Goal: Transaction & Acquisition: Purchase product/service

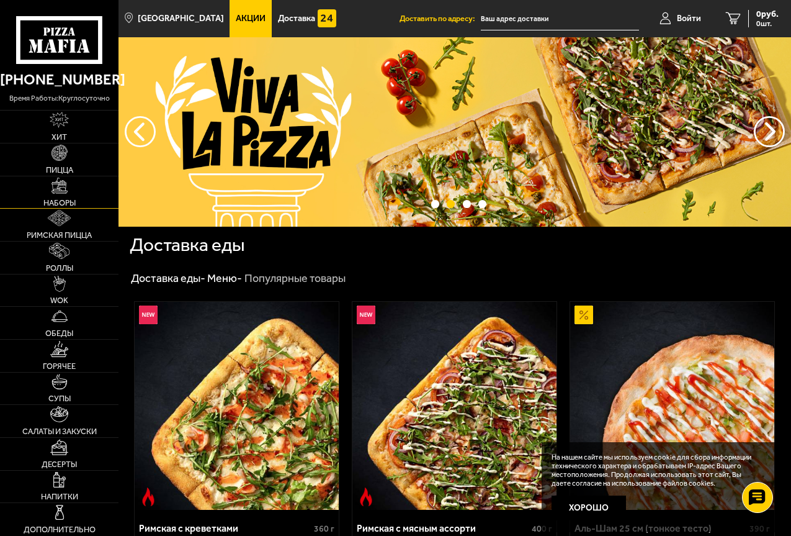
click at [56, 189] on img at bounding box center [60, 186] width 16 height 16
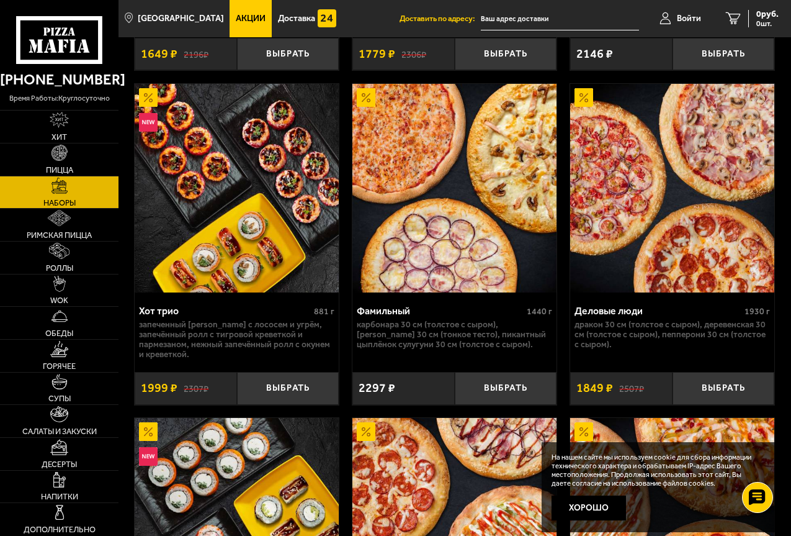
scroll to position [2048, 0]
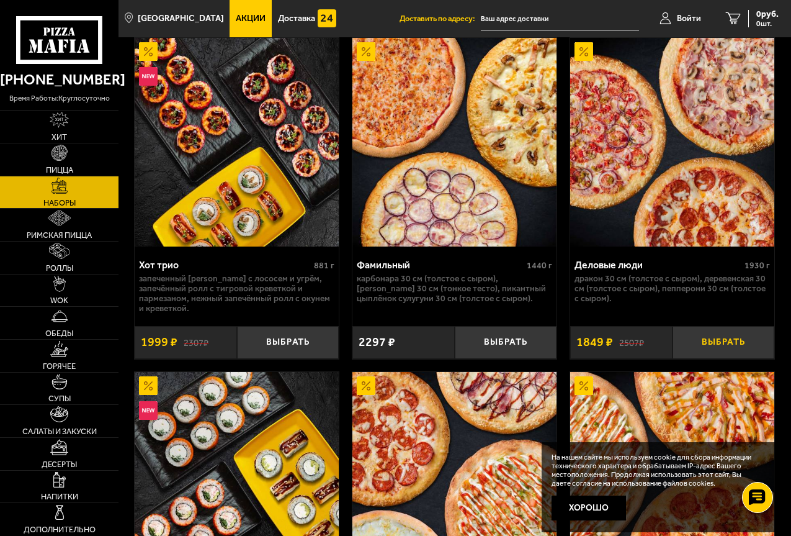
click at [728, 348] on button "Выбрать" at bounding box center [724, 342] width 102 height 33
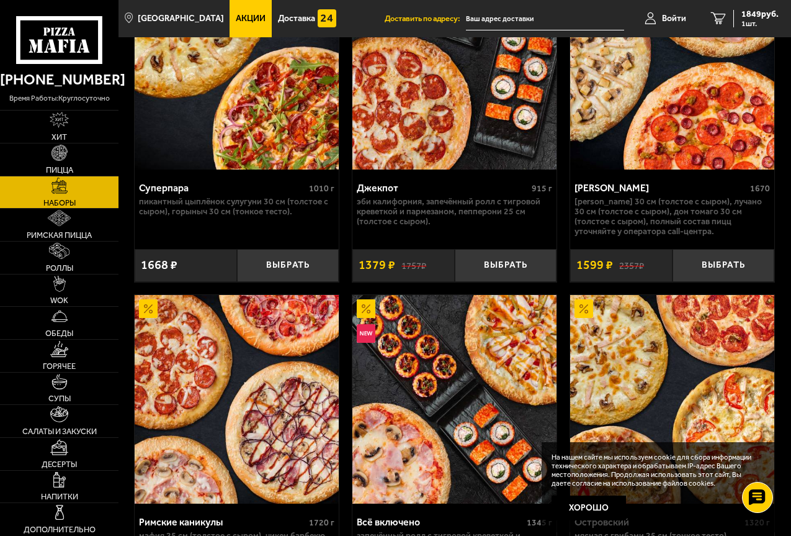
scroll to position [1179, 0]
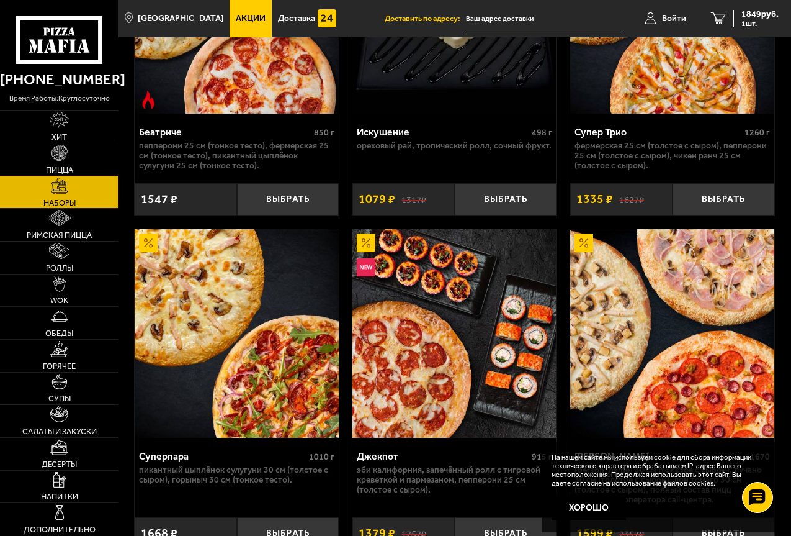
click at [53, 160] on img at bounding box center [60, 153] width 16 height 16
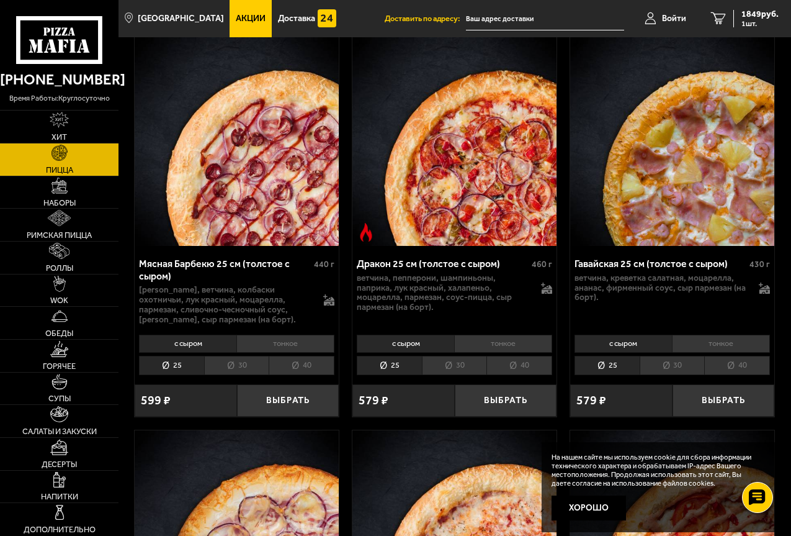
scroll to position [4034, 0]
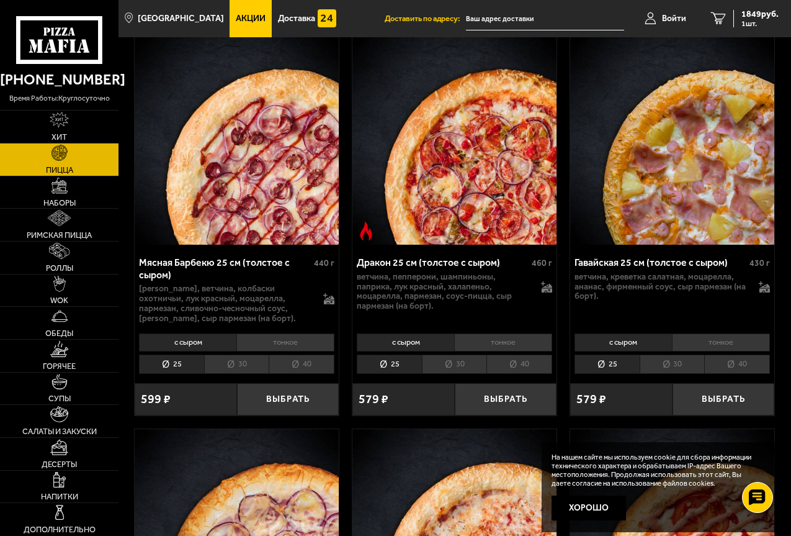
click at [245, 354] on li "30" at bounding box center [236, 363] width 65 height 19
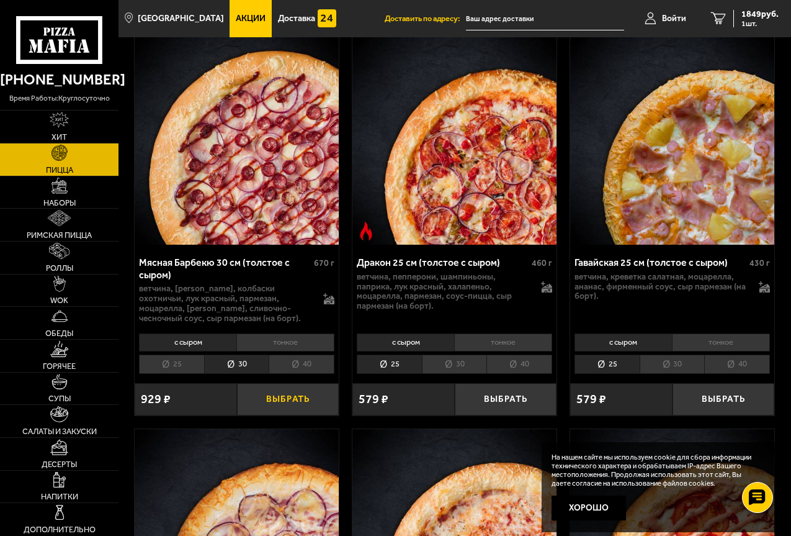
click at [290, 389] on button "Выбрать" at bounding box center [288, 399] width 102 height 33
click at [720, 17] on icon "2" at bounding box center [718, 18] width 15 height 12
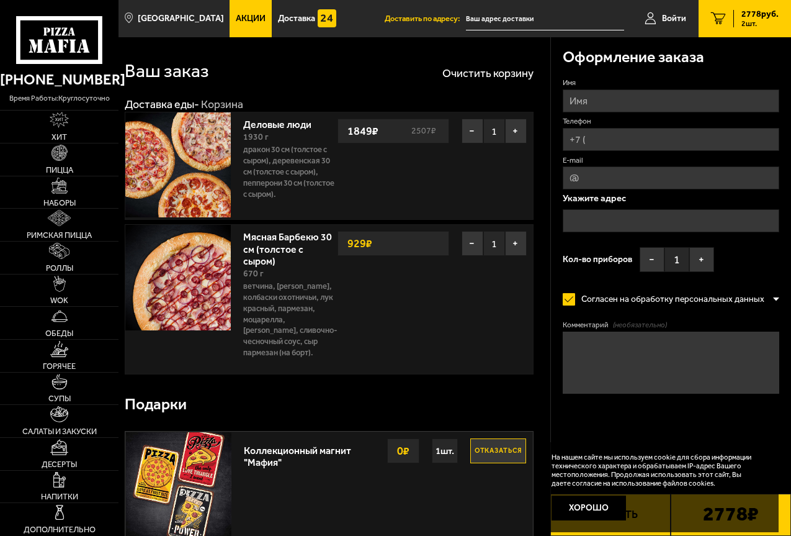
click at [619, 97] on input "Имя" at bounding box center [671, 100] width 217 height 23
type input "[PERSON_NAME]"
click at [603, 139] on input "Телефон" at bounding box center [671, 139] width 217 height 23
type input "[PHONE_NUMBER]"
click at [610, 181] on input "E-mail" at bounding box center [671, 177] width 217 height 23
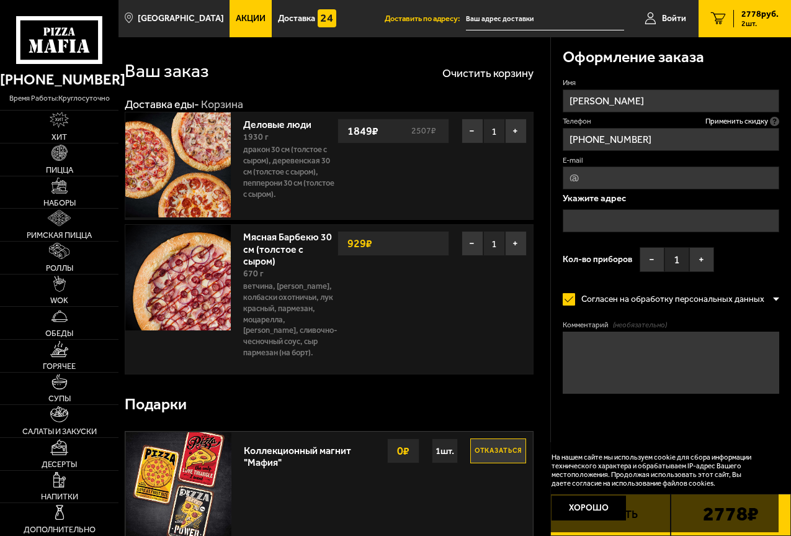
type input "[EMAIL_ADDRESS][DOMAIN_NAME]"
click at [596, 222] on input "text" at bounding box center [671, 220] width 217 height 23
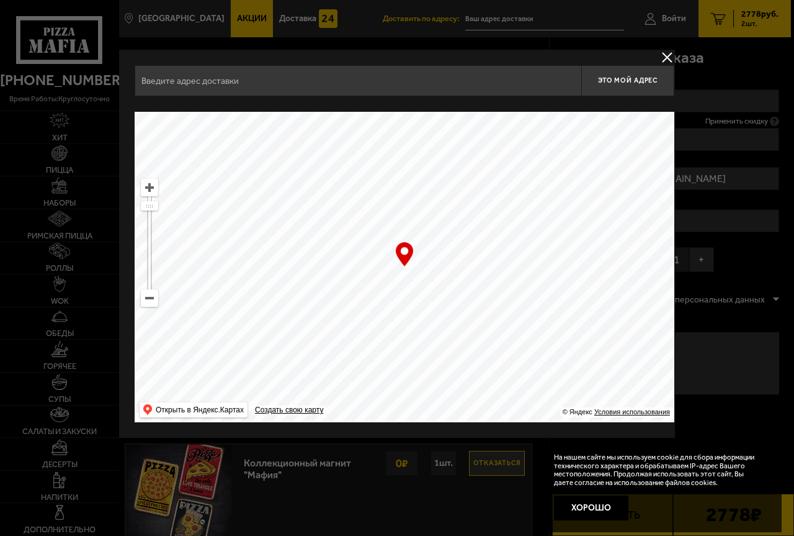
click at [351, 85] on input "text" at bounding box center [358, 80] width 447 height 31
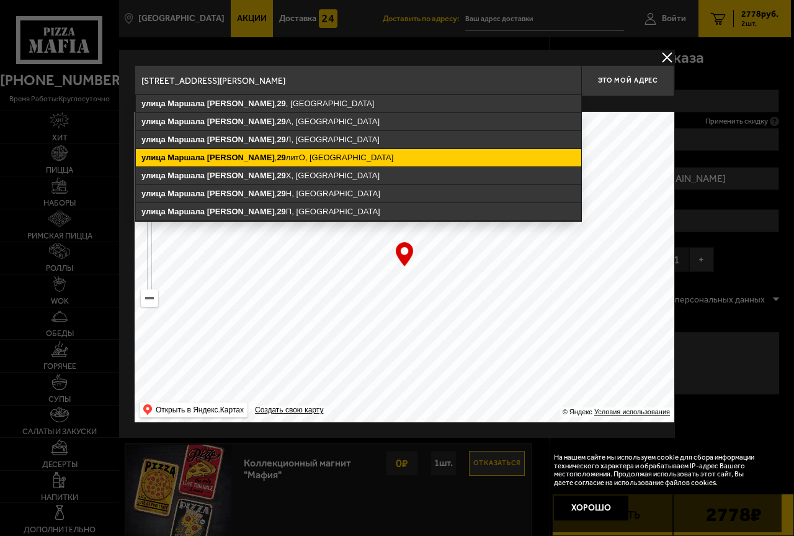
click at [289, 153] on ymaps "[STREET_ADDRESS][PERSON_NAME]" at bounding box center [359, 157] width 446 height 17
type input "[STREET_ADDRESS][PERSON_NAME]"
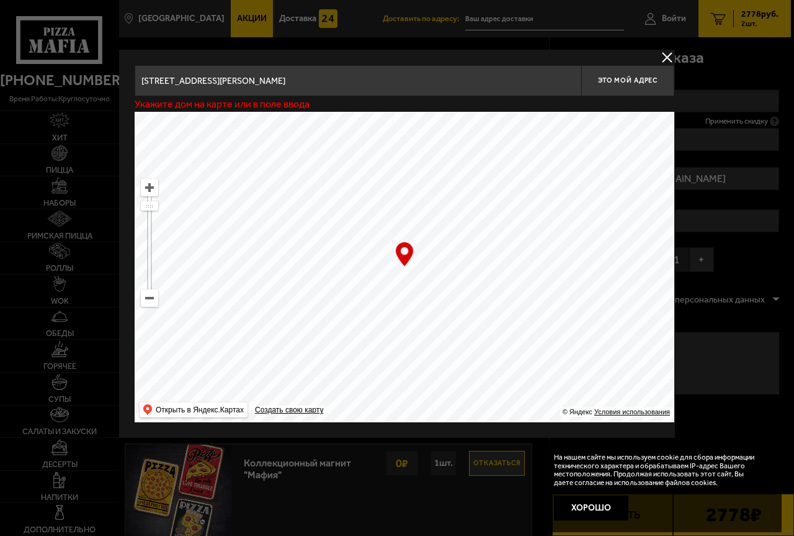
type input "[STREET_ADDRESS][PERSON_NAME]"
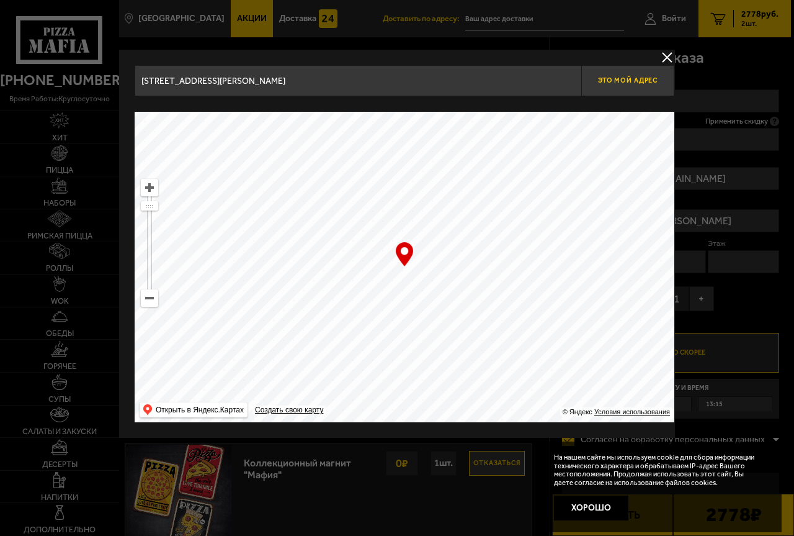
click at [612, 79] on span "Это мой адрес" at bounding box center [628, 80] width 60 height 8
type input "[STREET_ADDRESS][PERSON_NAME]"
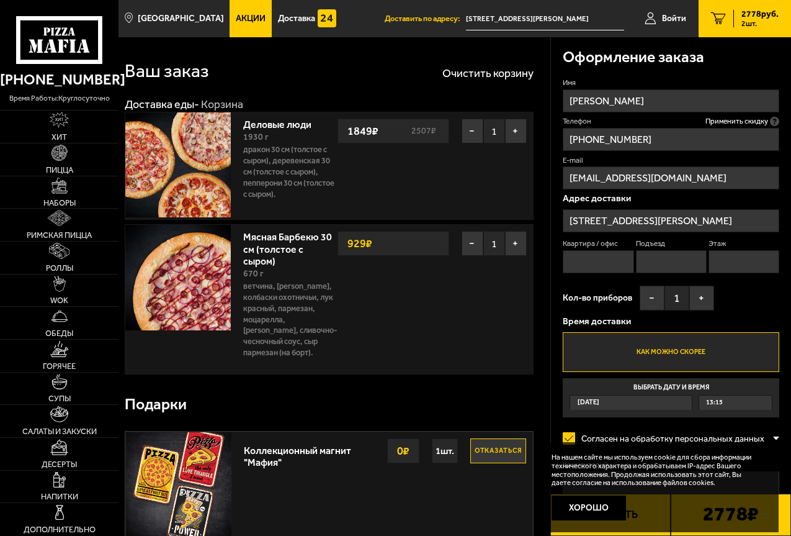
click at [609, 255] on input "Квартира / офис" at bounding box center [598, 261] width 71 height 23
type input "0"
click at [656, 264] on input "Подъезд" at bounding box center [671, 261] width 71 height 23
type input "0"
click at [732, 264] on input "Этаж" at bounding box center [744, 261] width 71 height 23
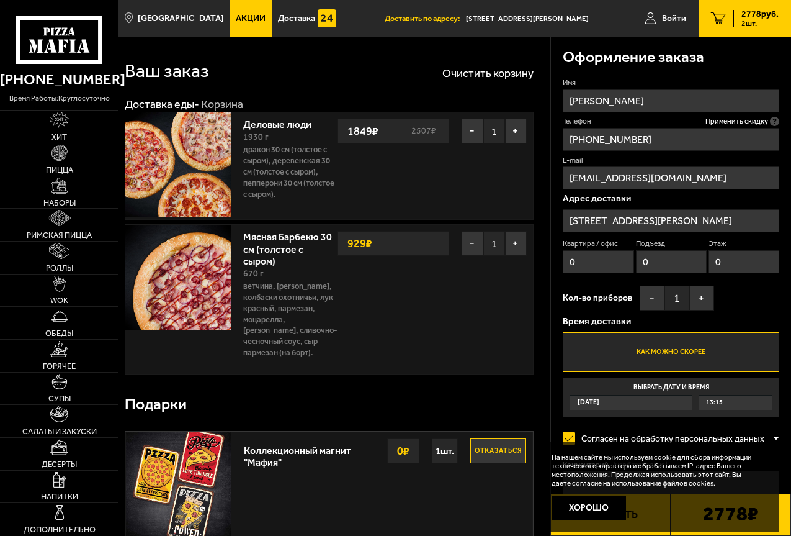
type input "0"
click at [684, 402] on div "[DATE]" at bounding box center [631, 402] width 122 height 14
click at [0, 0] on input "Выбрать дату и время [DATE] 13:15" at bounding box center [0, 0] width 0 height 0
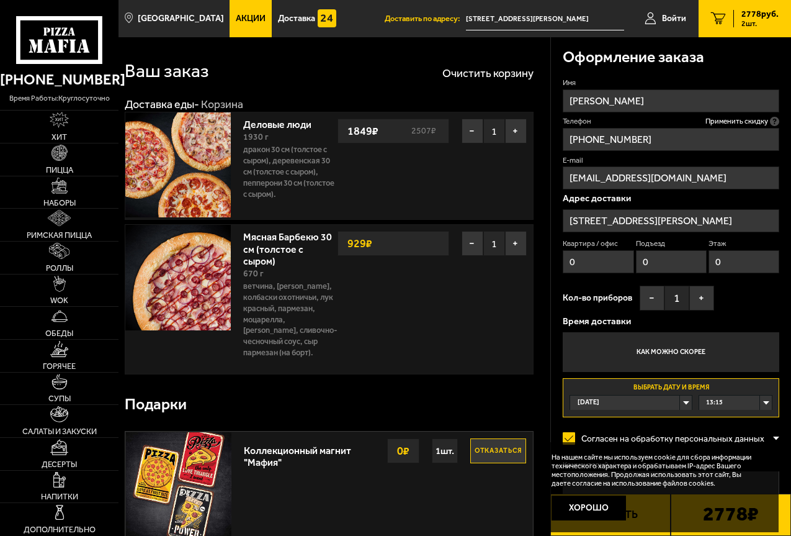
click at [670, 400] on div "[DATE]" at bounding box center [631, 402] width 122 height 14
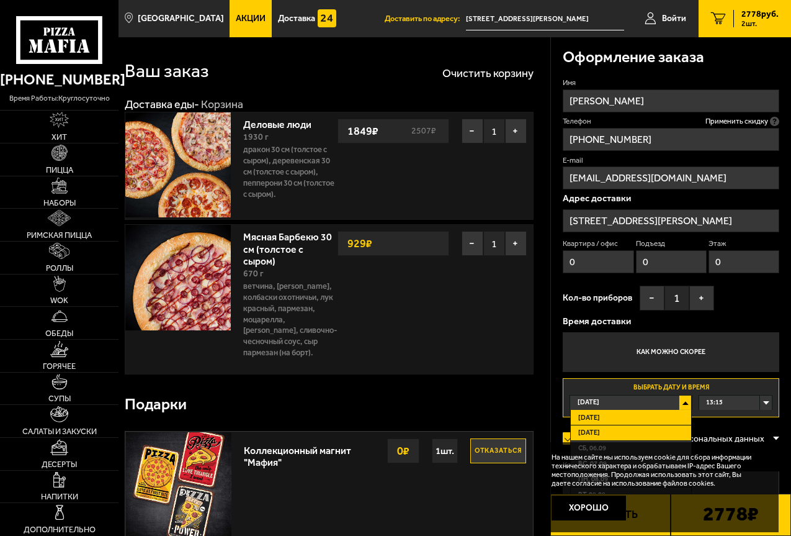
click at [593, 432] on span "[DATE]" at bounding box center [589, 432] width 22 height 9
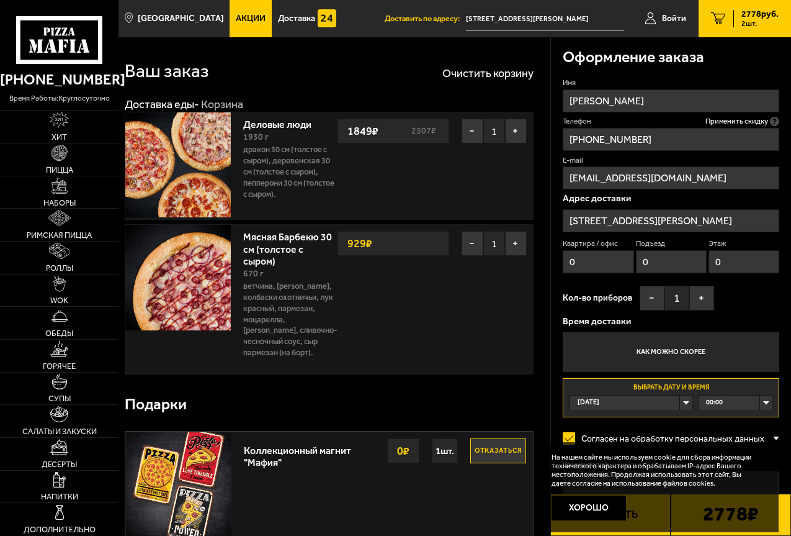
click at [763, 404] on div "00:00" at bounding box center [735, 402] width 73 height 14
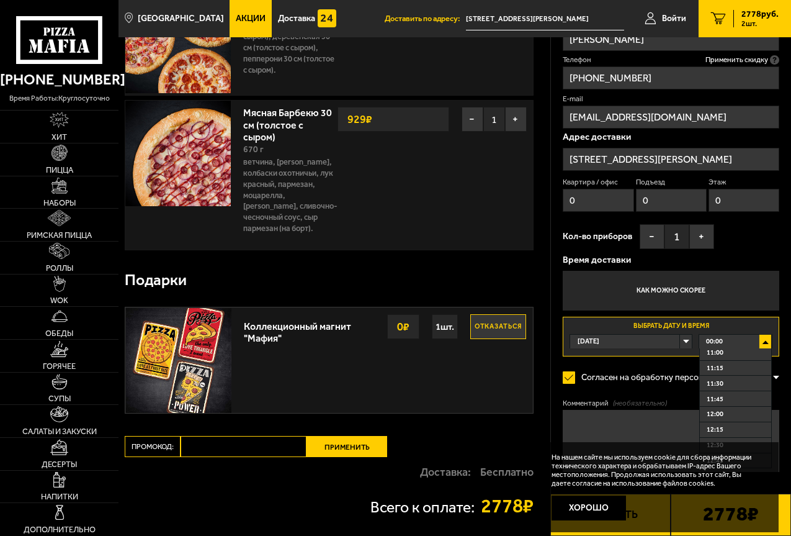
scroll to position [683, 0]
click at [734, 420] on li "12:00" at bounding box center [735, 415] width 71 height 16
click at [593, 422] on textarea "Комментарий (необязательно)" at bounding box center [671, 441] width 217 height 62
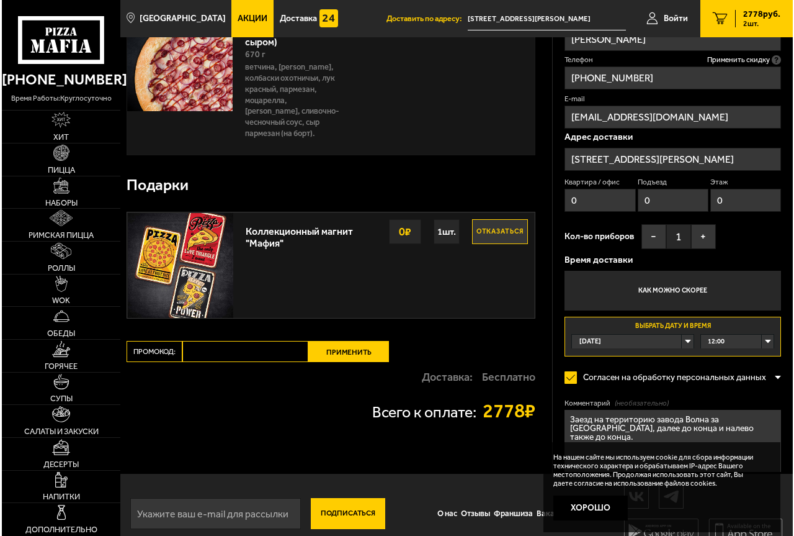
scroll to position [227, 0]
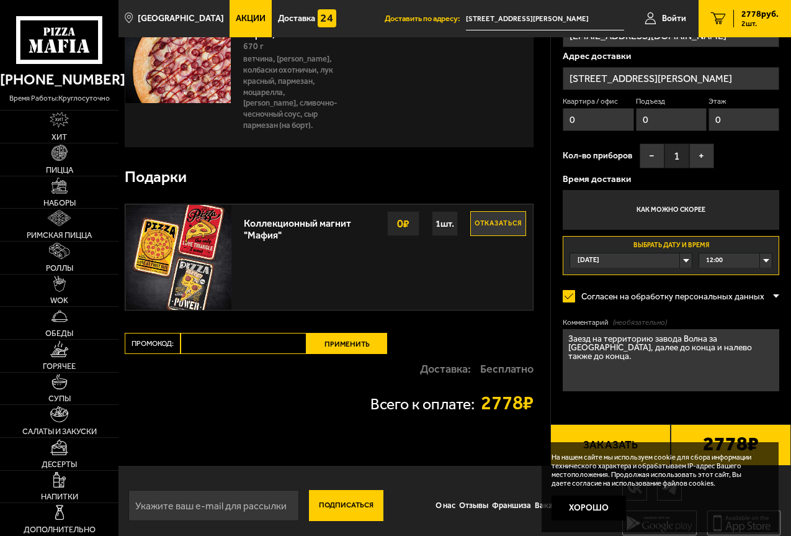
type textarea "Заезд на территорию завода Волна за [GEOGRAPHIC_DATA], далее до конца и налево …"
click at [621, 431] on button "Заказать" at bounding box center [611, 445] width 120 height 42
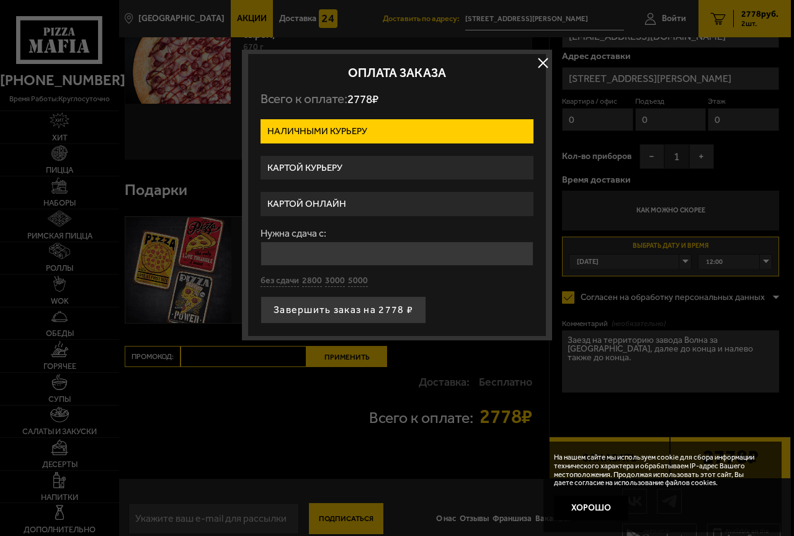
click at [399, 165] on label "Картой курьеру" at bounding box center [397, 168] width 273 height 24
click at [0, 0] on input "Картой курьеру" at bounding box center [0, 0] width 0 height 0
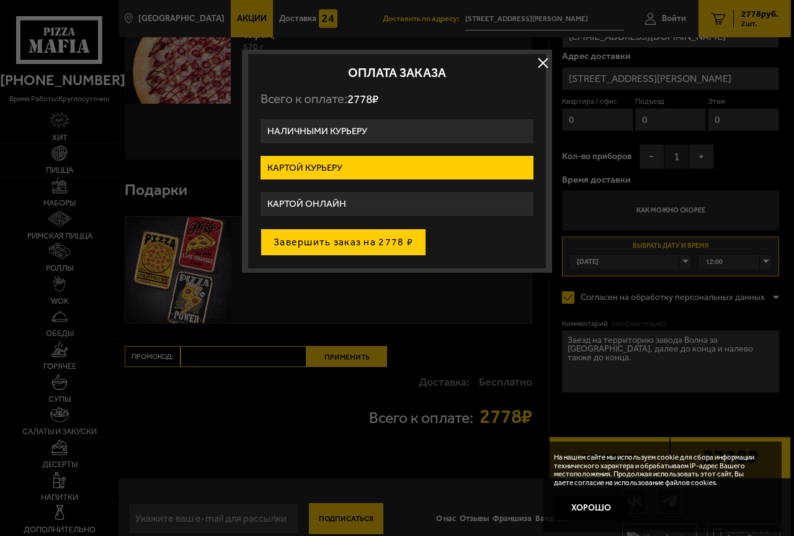
click at [344, 241] on button "Завершить заказ на 2778 ₽" at bounding box center [344, 241] width 166 height 27
